Goal: Task Accomplishment & Management: Manage account settings

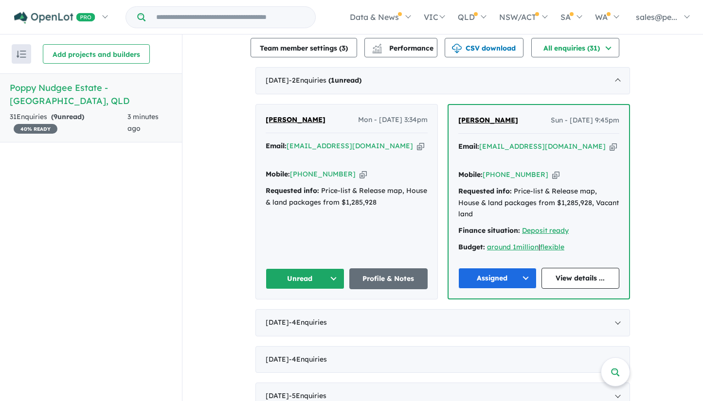
scroll to position [358, 0]
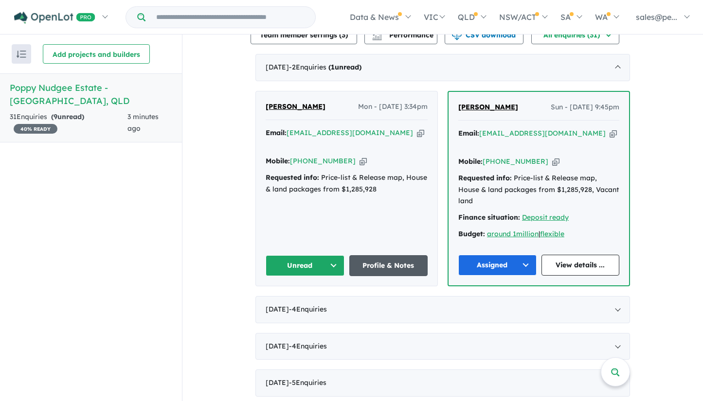
click at [370, 255] on link "Profile & Notes" at bounding box center [388, 265] width 79 height 21
click at [327, 255] on button "Unread" at bounding box center [305, 265] width 79 height 21
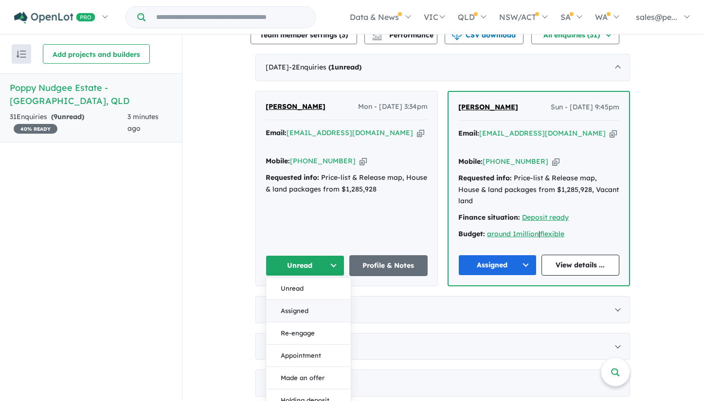
click at [304, 300] on button "Assigned" at bounding box center [308, 311] width 85 height 22
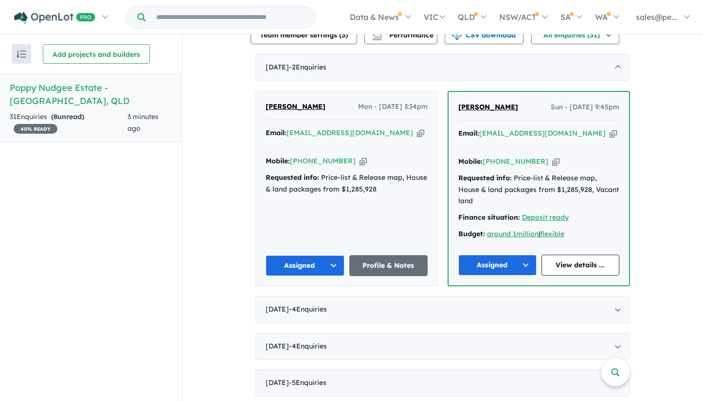
click at [360, 156] on icon "button" at bounding box center [363, 161] width 7 height 10
click at [417, 128] on icon "button" at bounding box center [420, 133] width 7 height 10
